Goal: Navigation & Orientation: Find specific page/section

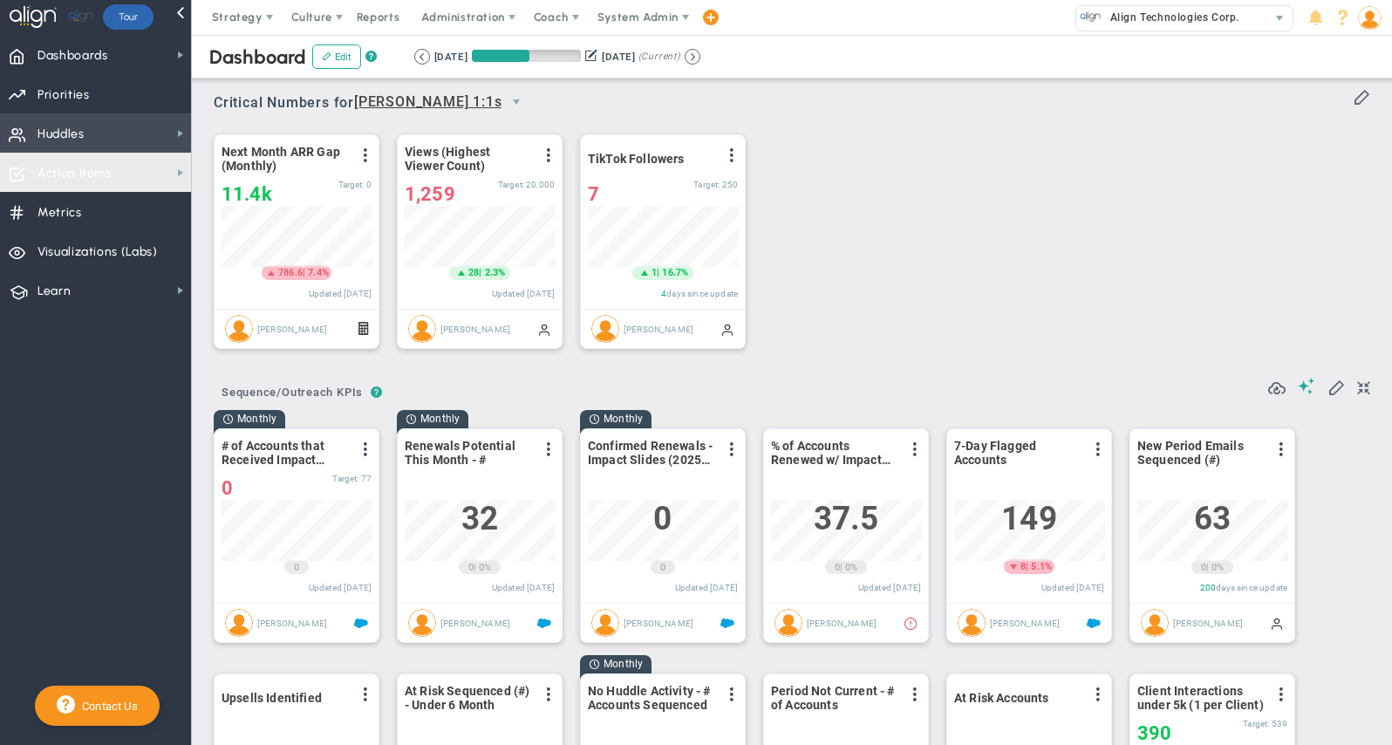
click at [108, 151] on span "Huddles Huddles" at bounding box center [95, 132] width 191 height 39
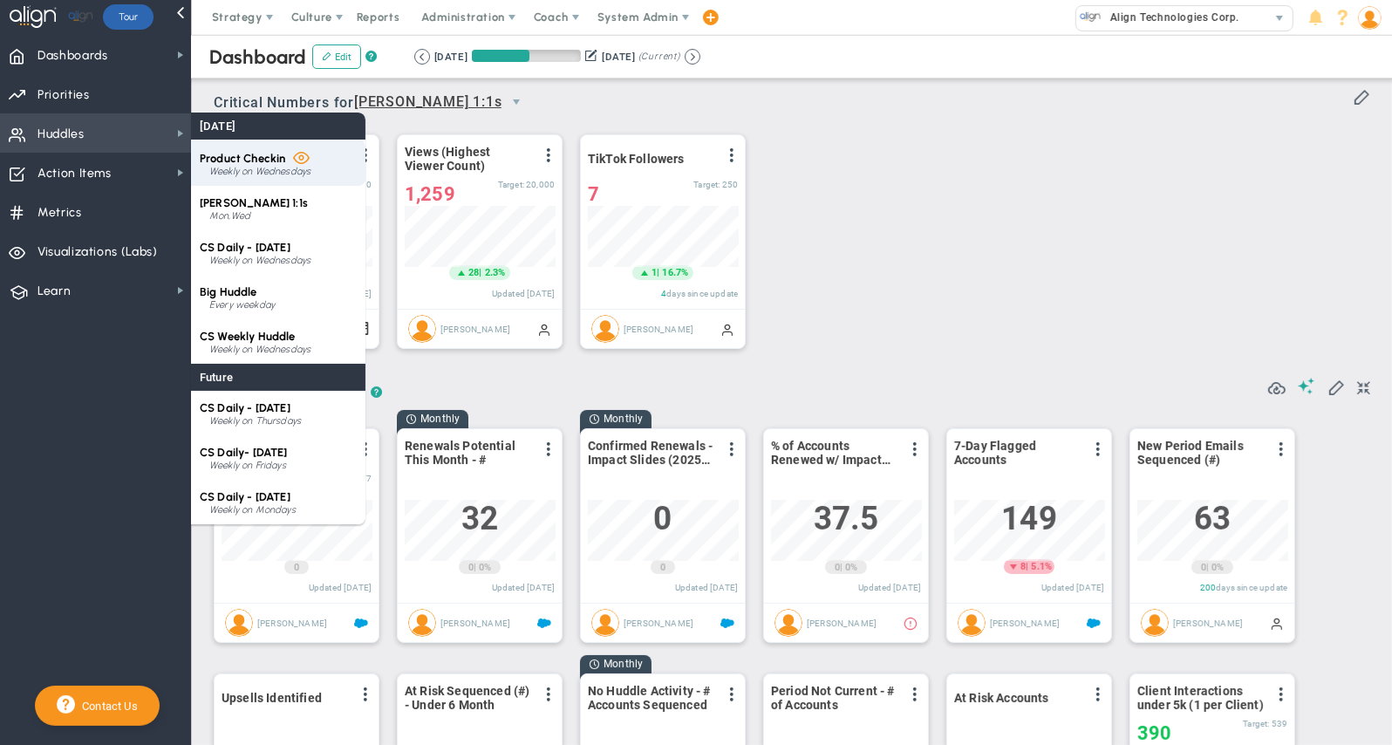
click at [250, 161] on span "Product Checkin" at bounding box center [242, 158] width 85 height 13
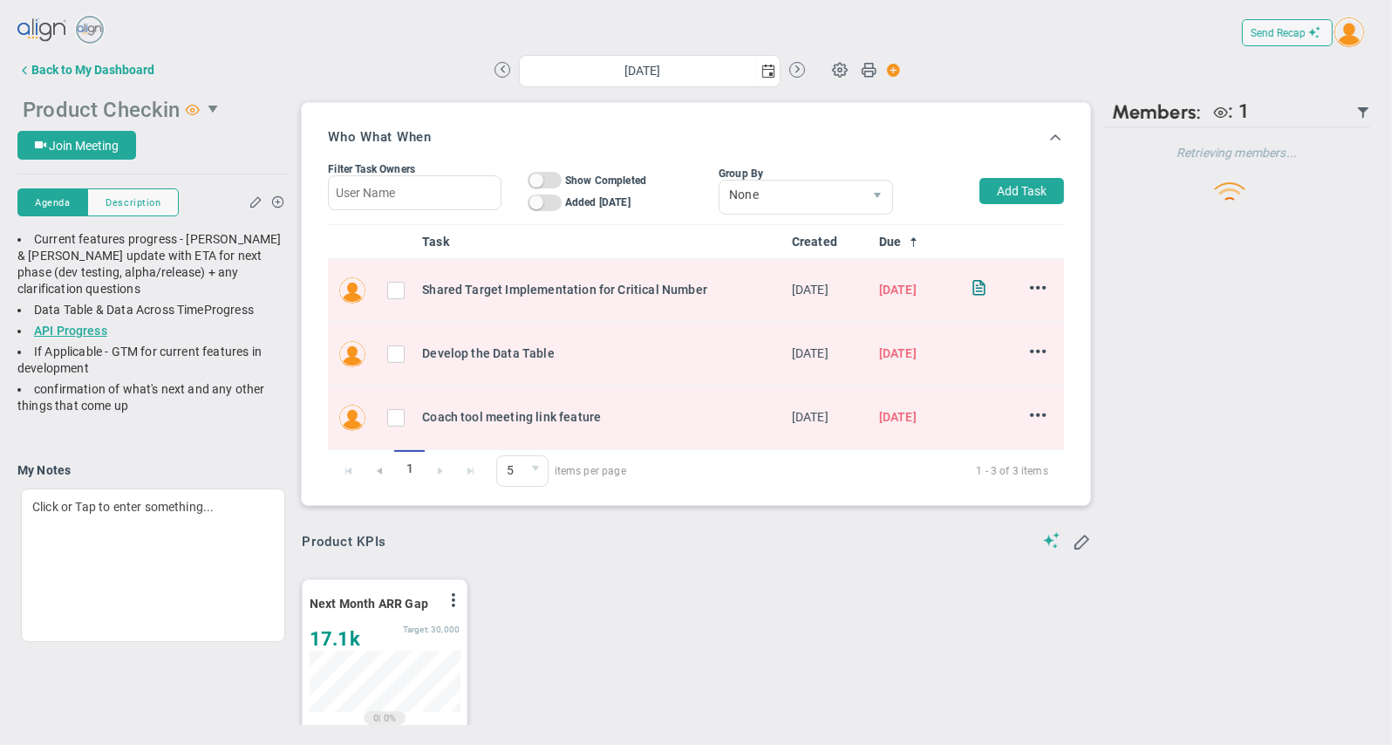
click at [225, 110] on span "select" at bounding box center [215, 109] width 30 height 30
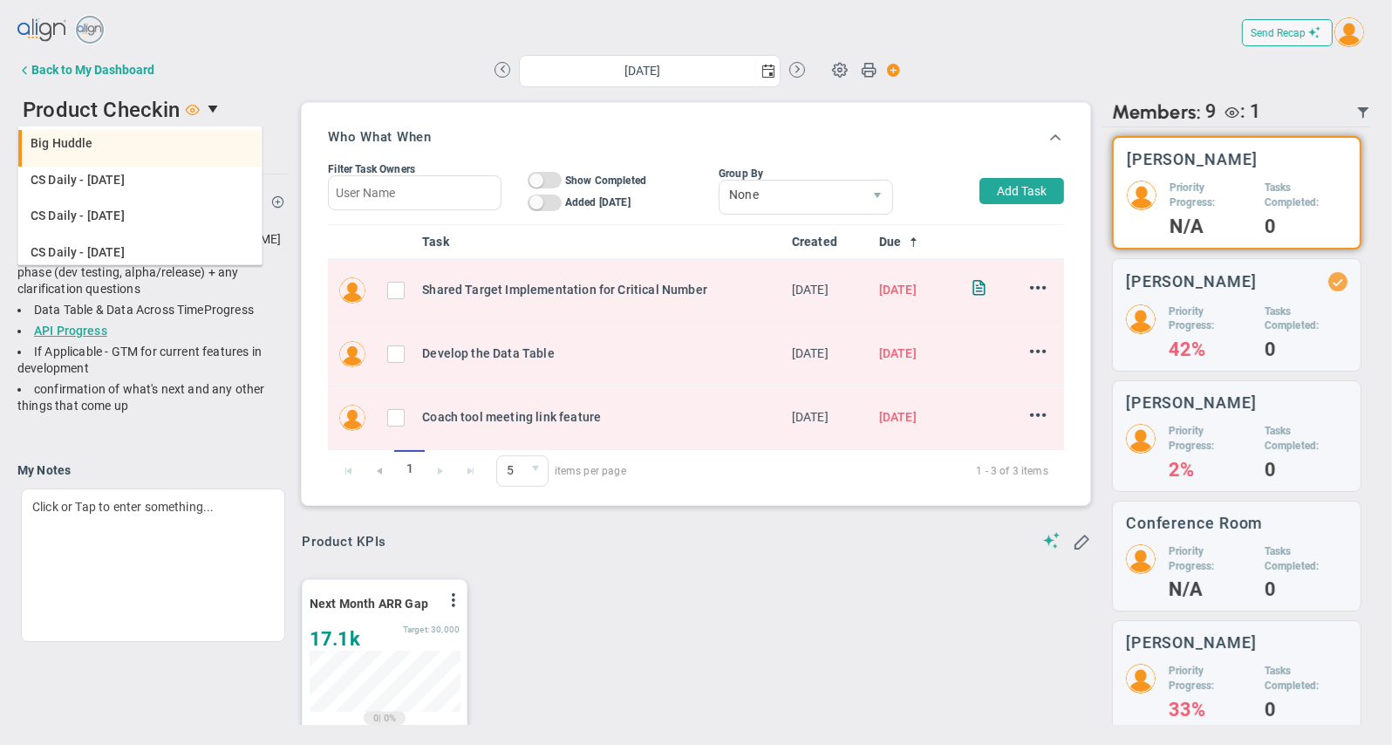
click at [121, 147] on div "Big Huddle" at bounding box center [142, 143] width 222 height 12
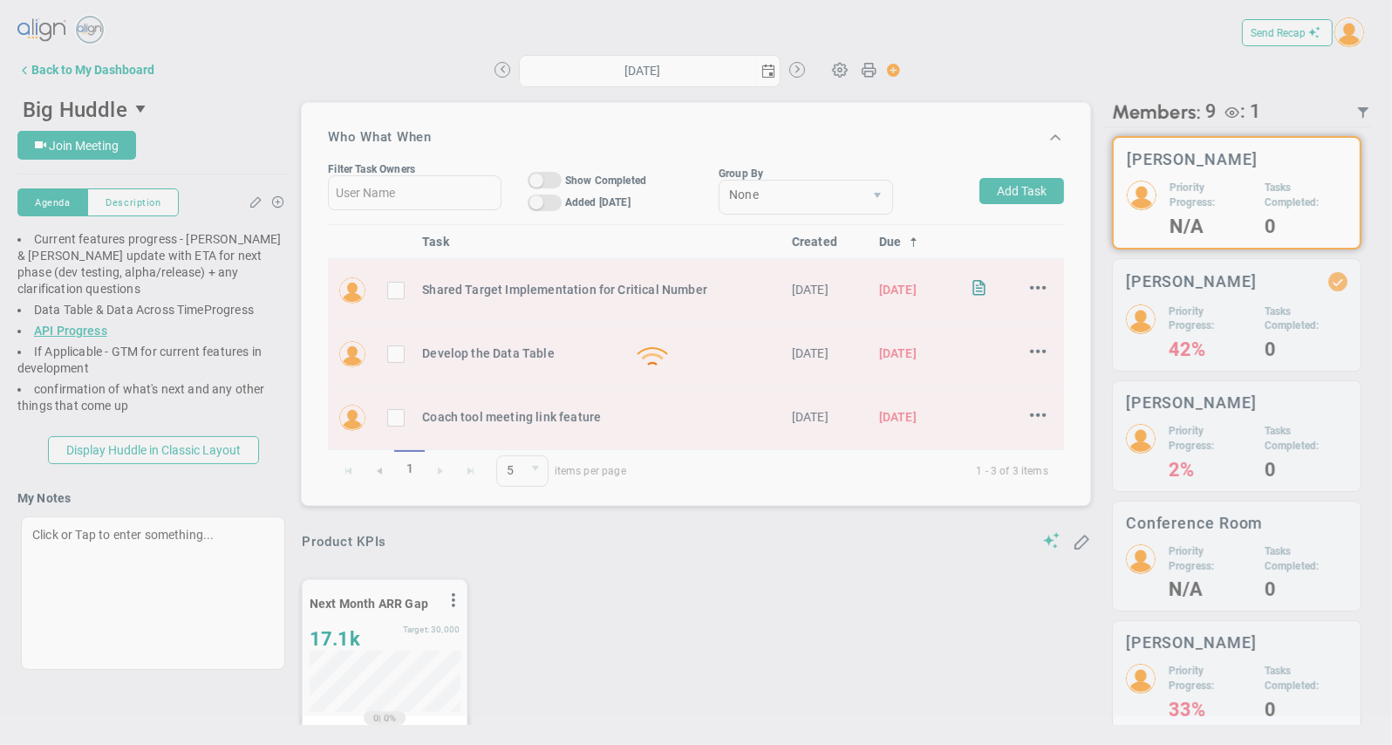
type input "[DATE]"
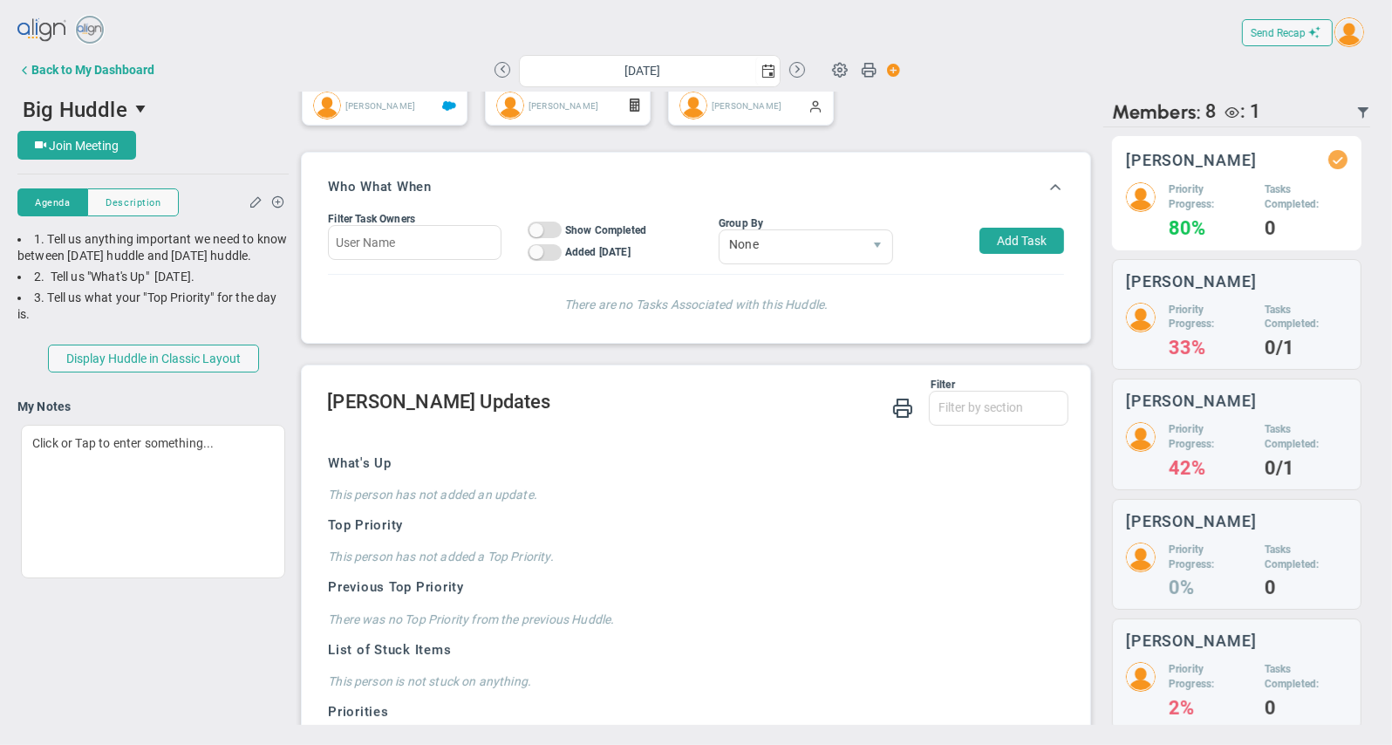
click at [1194, 221] on h4 "80%" at bounding box center [1210, 229] width 83 height 16
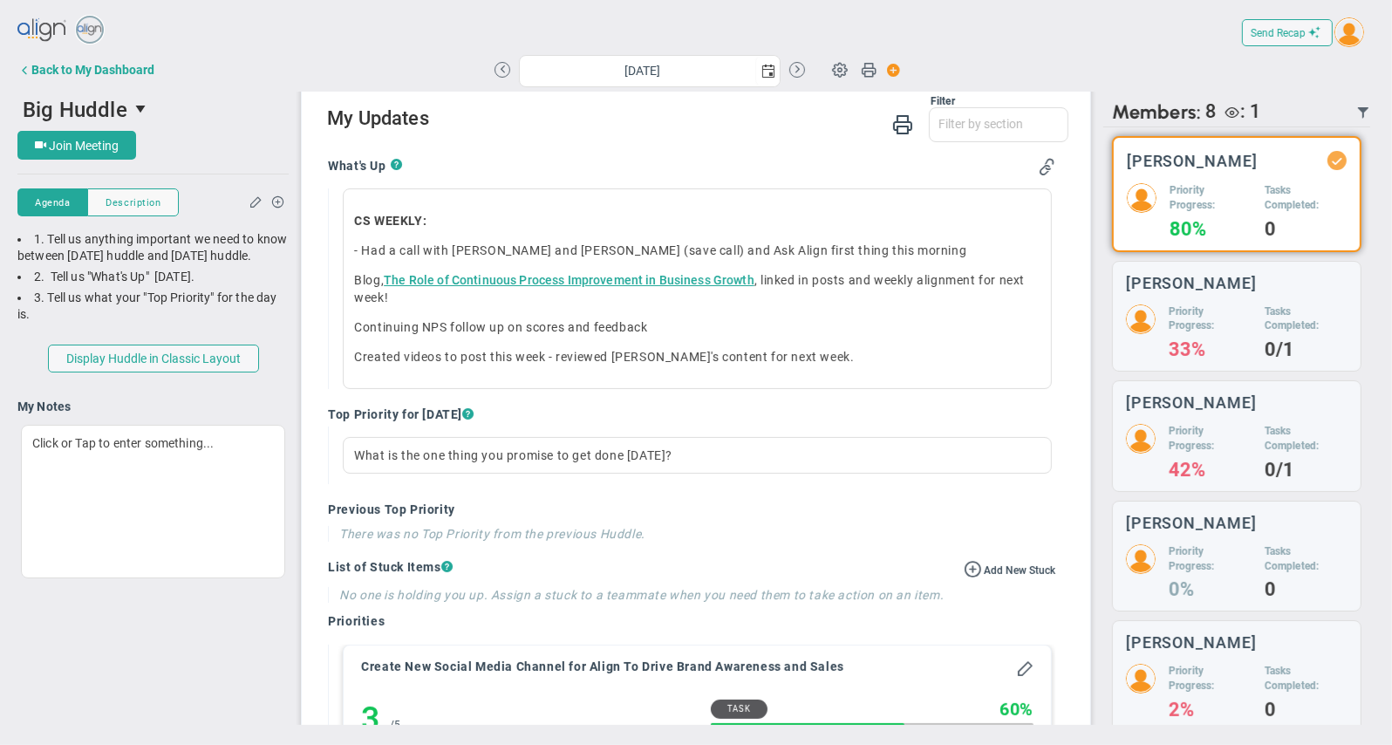
click at [38, 26] on img at bounding box center [42, 30] width 51 height 35
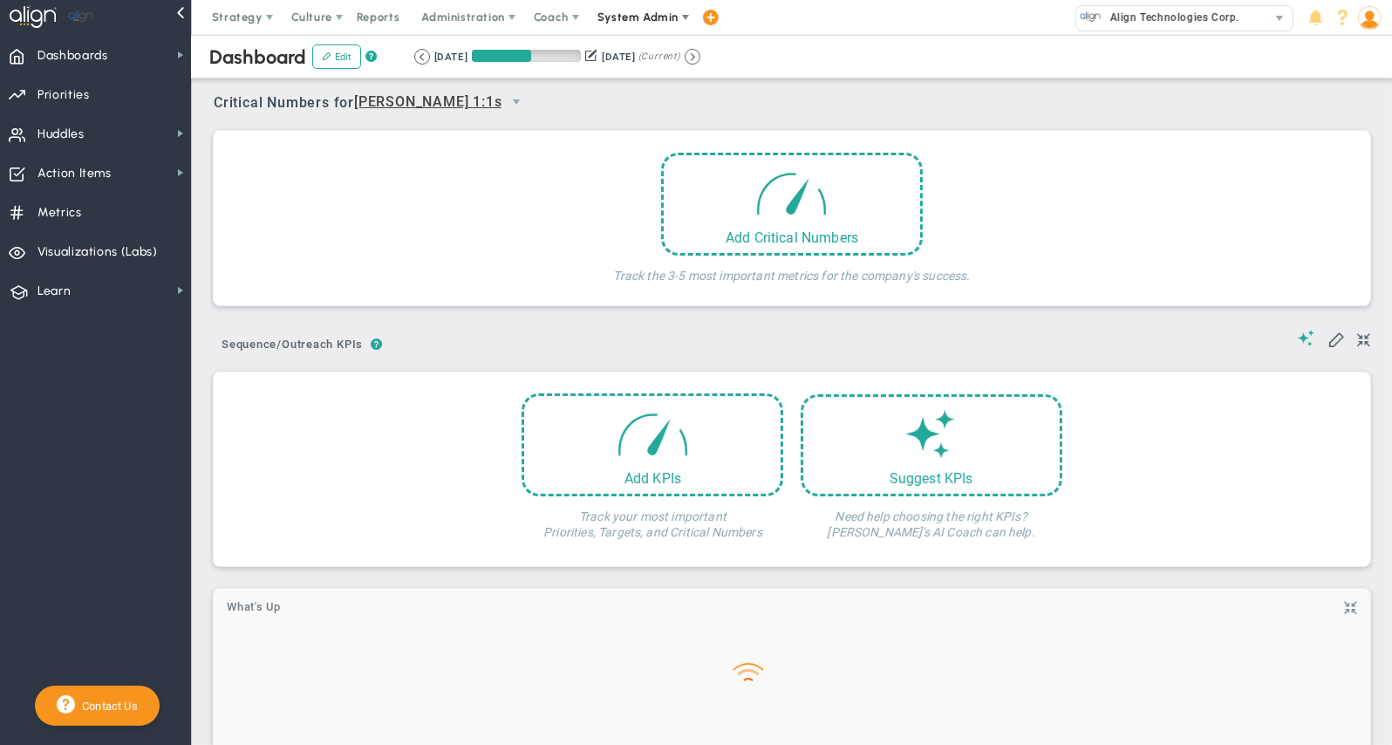
click at [637, 17] on span "System Admin" at bounding box center [637, 16] width 81 height 13
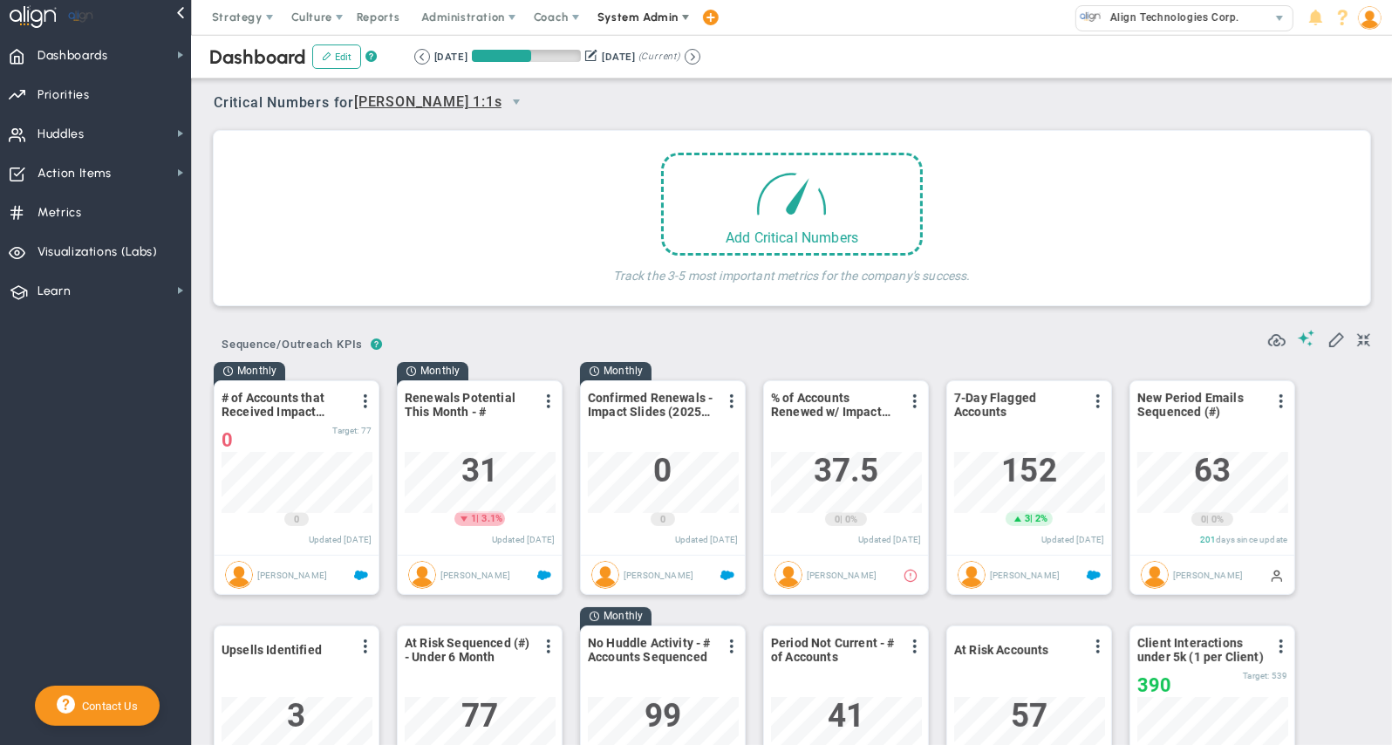
click at [664, 17] on span "System Admin" at bounding box center [637, 16] width 81 height 13
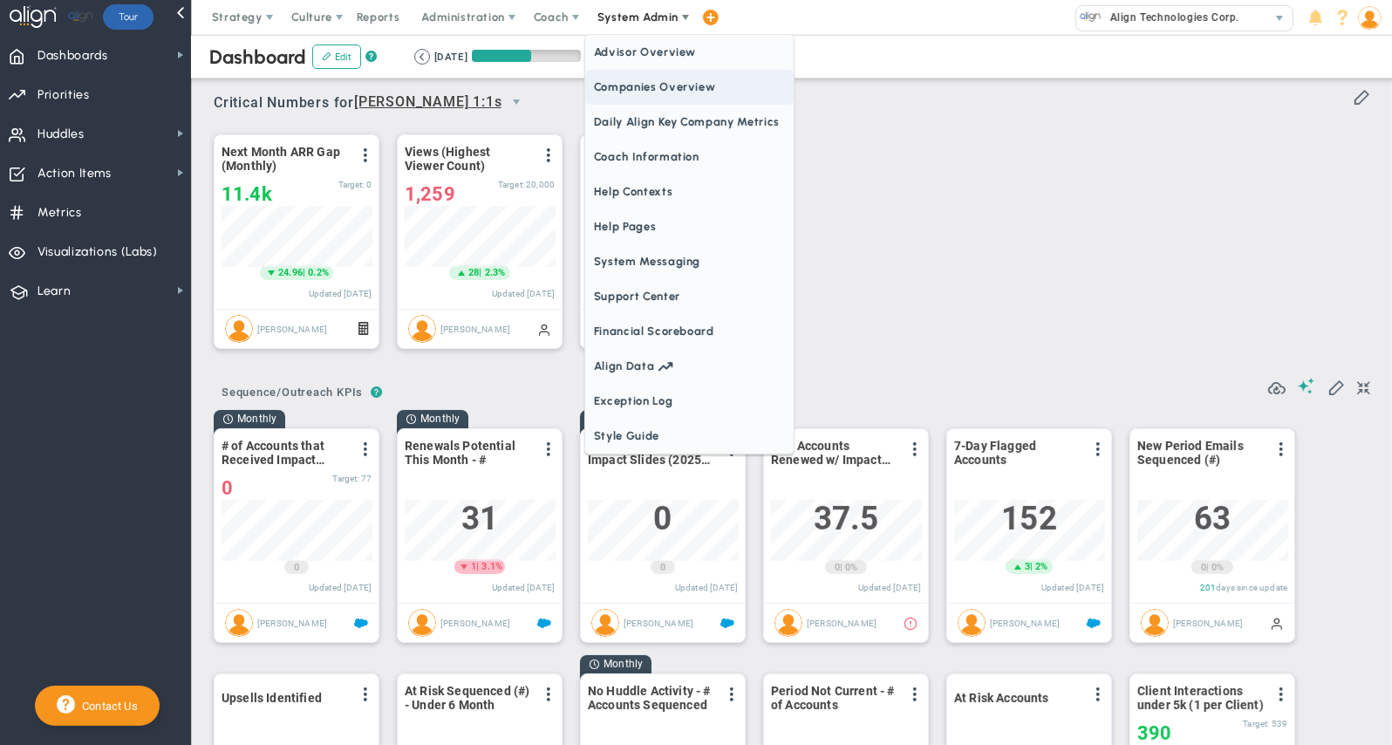
click at [685, 93] on span "Companies Overview" at bounding box center [689, 87] width 208 height 35
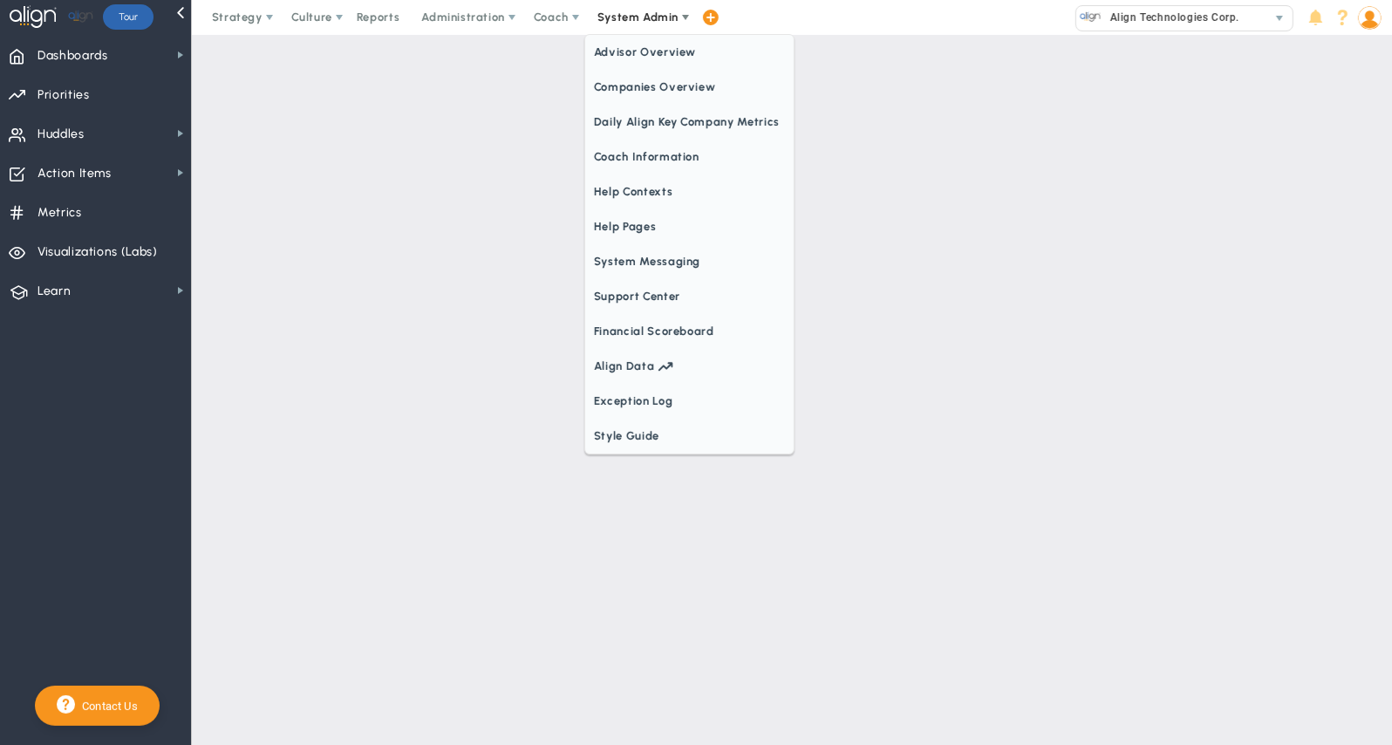
click at [672, 19] on span "System Admin" at bounding box center [637, 16] width 81 height 13
